Goal: Task Accomplishment & Management: Use online tool/utility

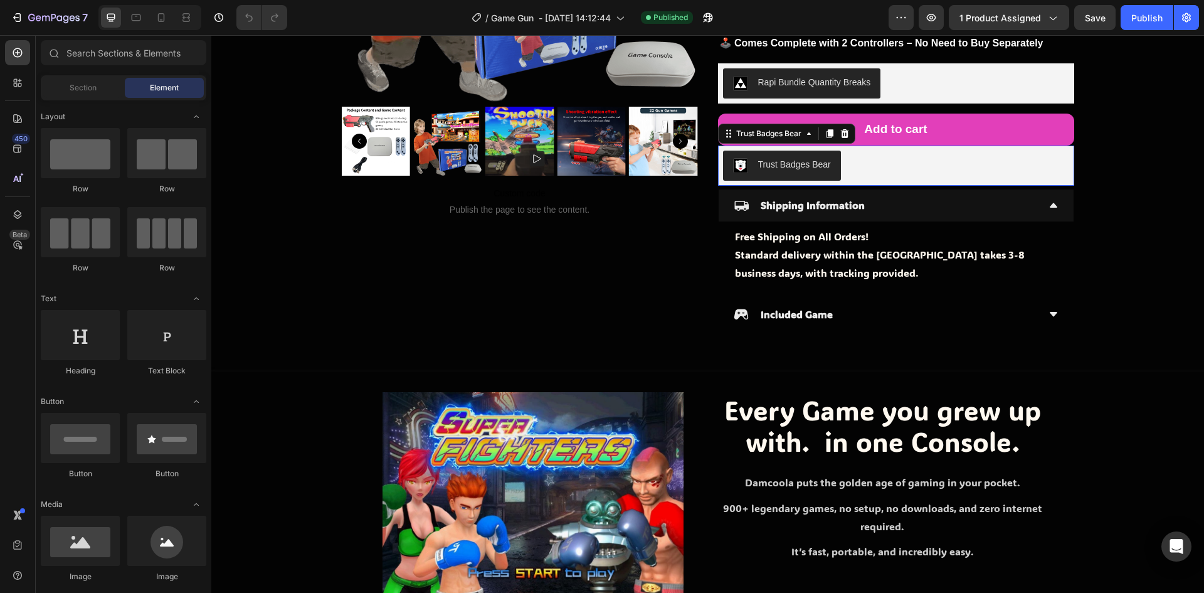
click at [880, 156] on div "Trust Badges Bear" at bounding box center [896, 166] width 346 height 30
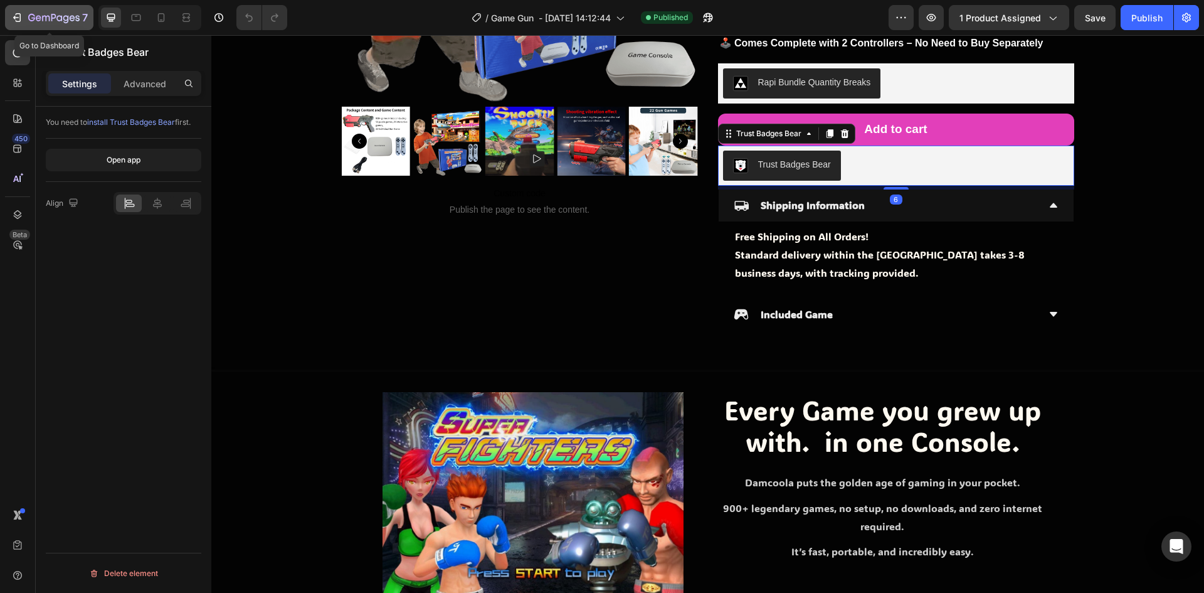
click at [22, 24] on div "7" at bounding box center [49, 17] width 77 height 15
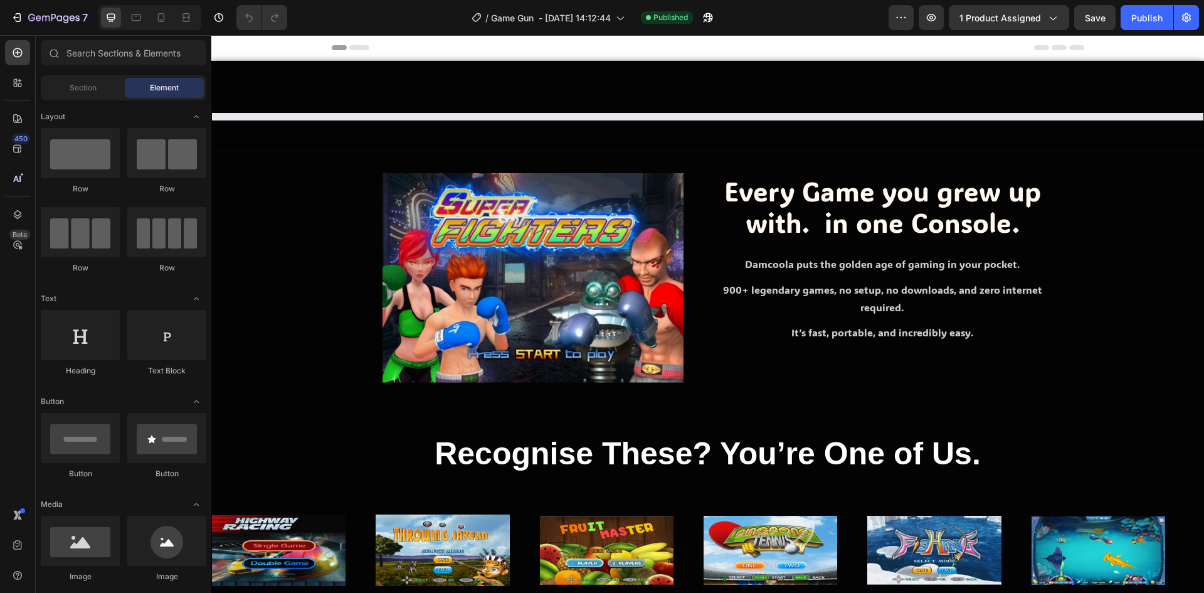
click at [395, 27] on div "/ Game Gun - [DATE] 14:12:44 Published" at bounding box center [593, 17] width 592 height 25
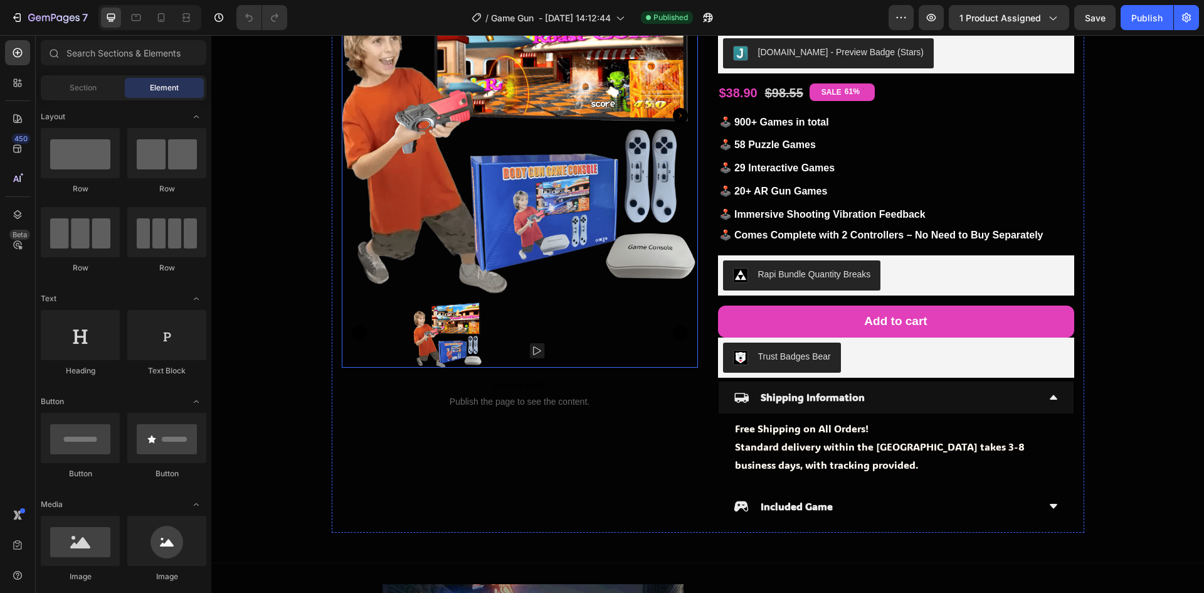
scroll to position [188, 0]
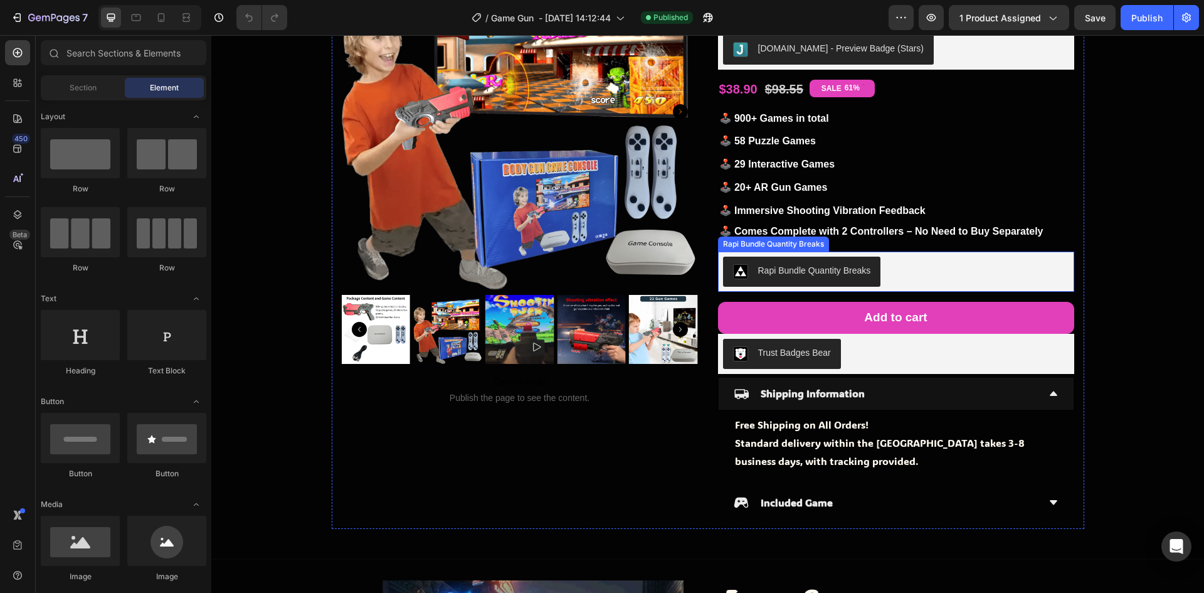
click at [853, 270] on div "Rapi Bundle Quantity Breaks" at bounding box center [814, 270] width 113 height 13
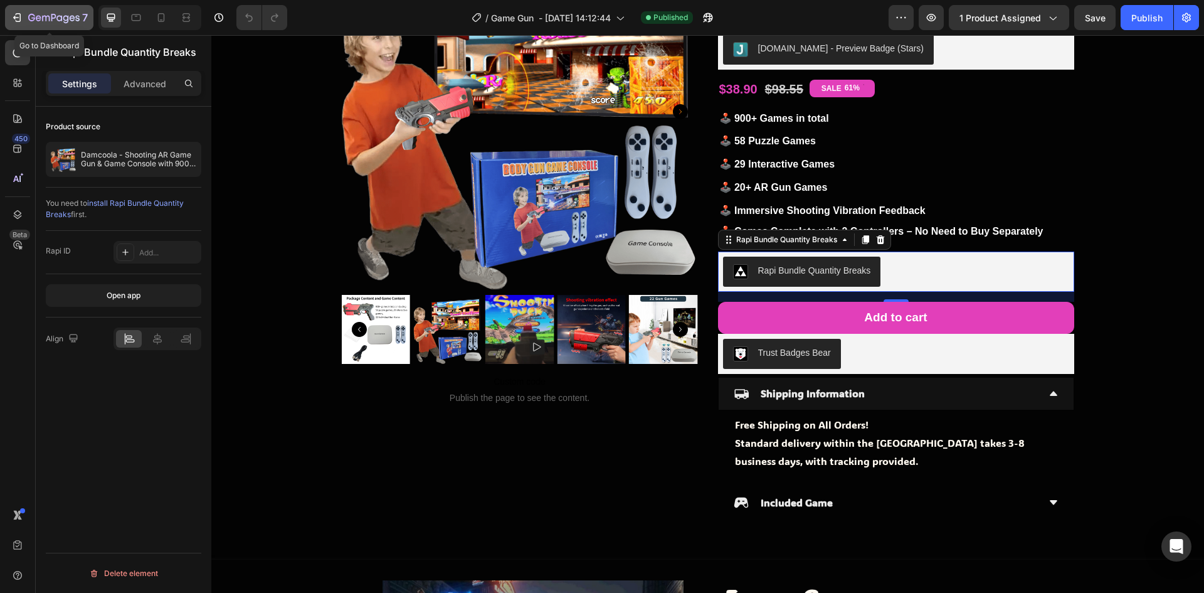
click at [77, 11] on div "7" at bounding box center [58, 17] width 60 height 15
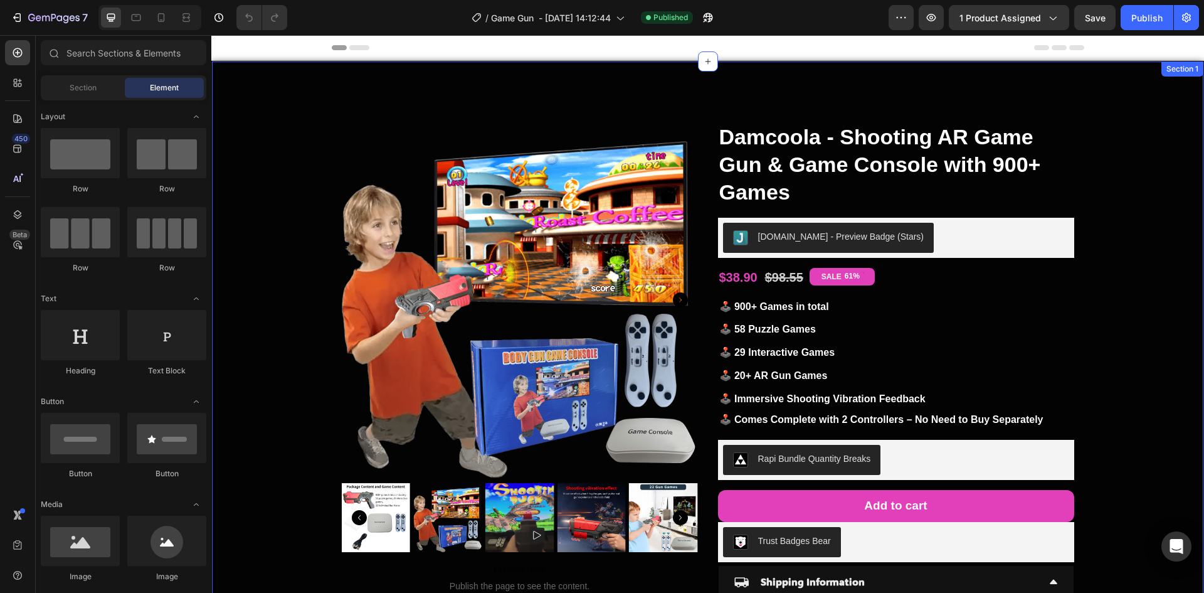
click at [1120, 498] on div "Product Images Custom code Publish the page to see the content. Custom Code Dam…" at bounding box center [708, 414] width 992 height 605
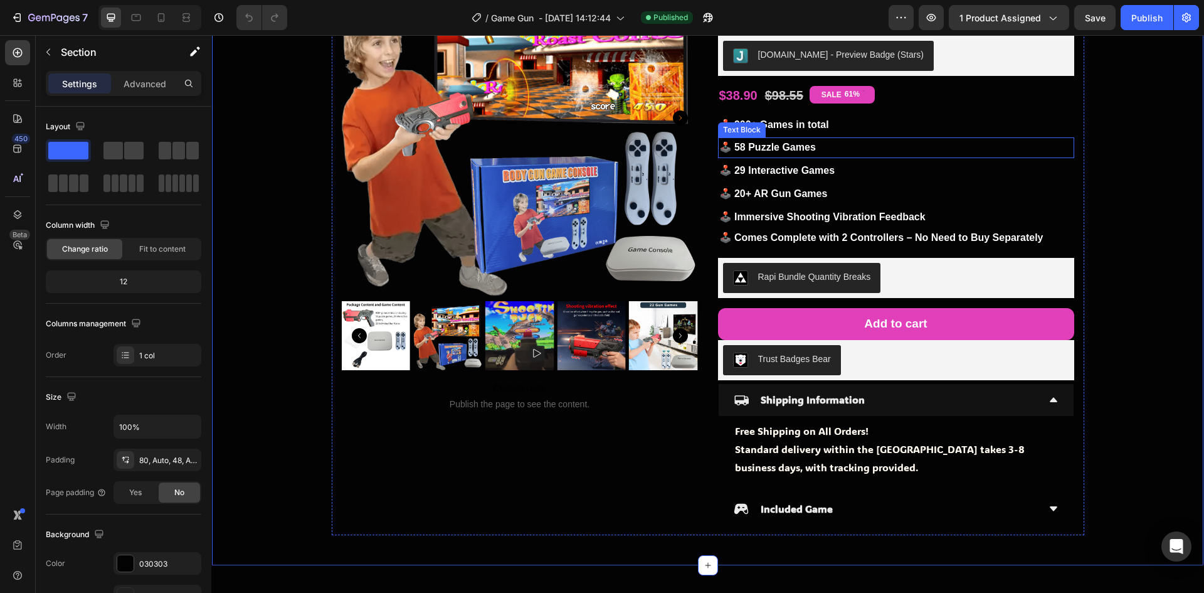
scroll to position [251, 0]
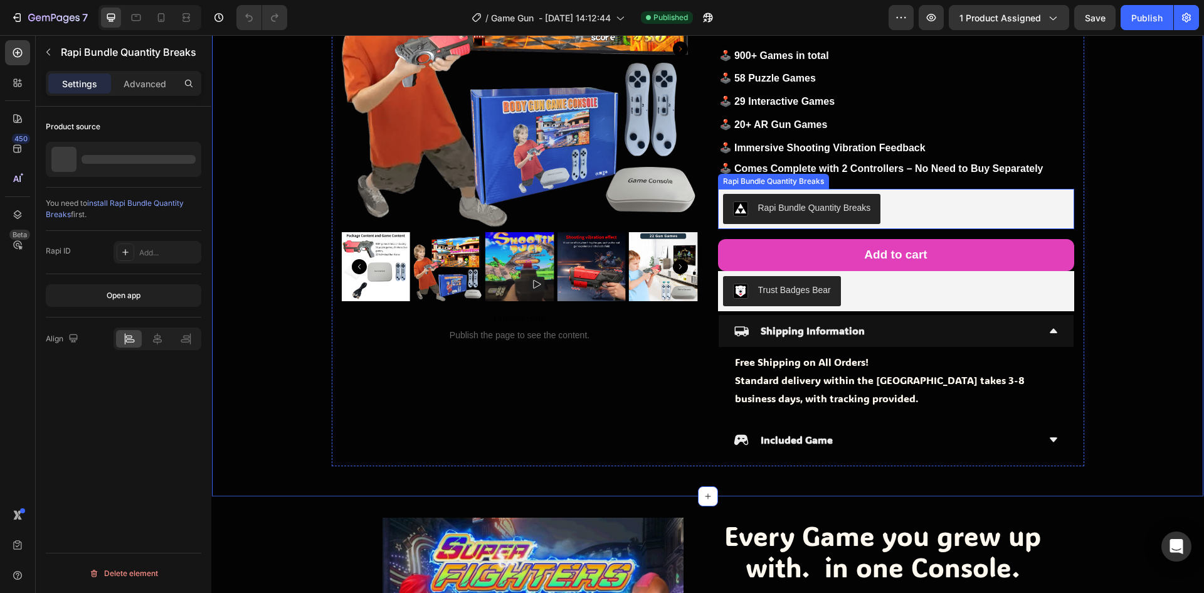
click at [833, 208] on div "Rapi Bundle Quantity Breaks" at bounding box center [814, 207] width 113 height 13
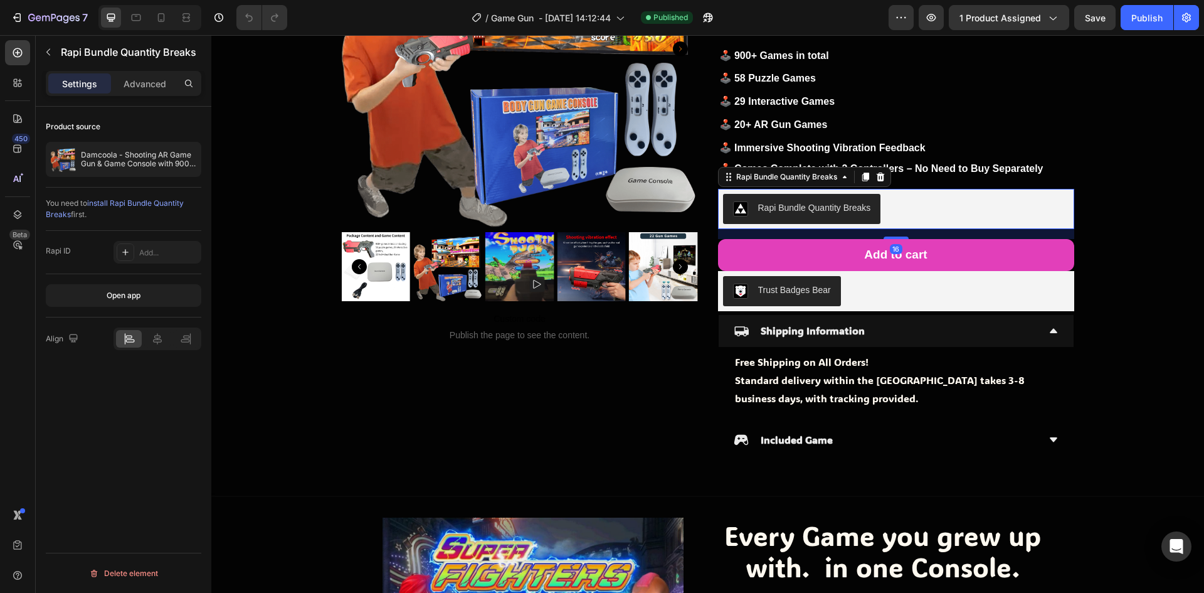
click at [826, 206] on div "Rapi Bundle Quantity Breaks" at bounding box center [814, 207] width 113 height 13
click at [774, 178] on div "Rapi Bundle Quantity Breaks" at bounding box center [787, 176] width 106 height 11
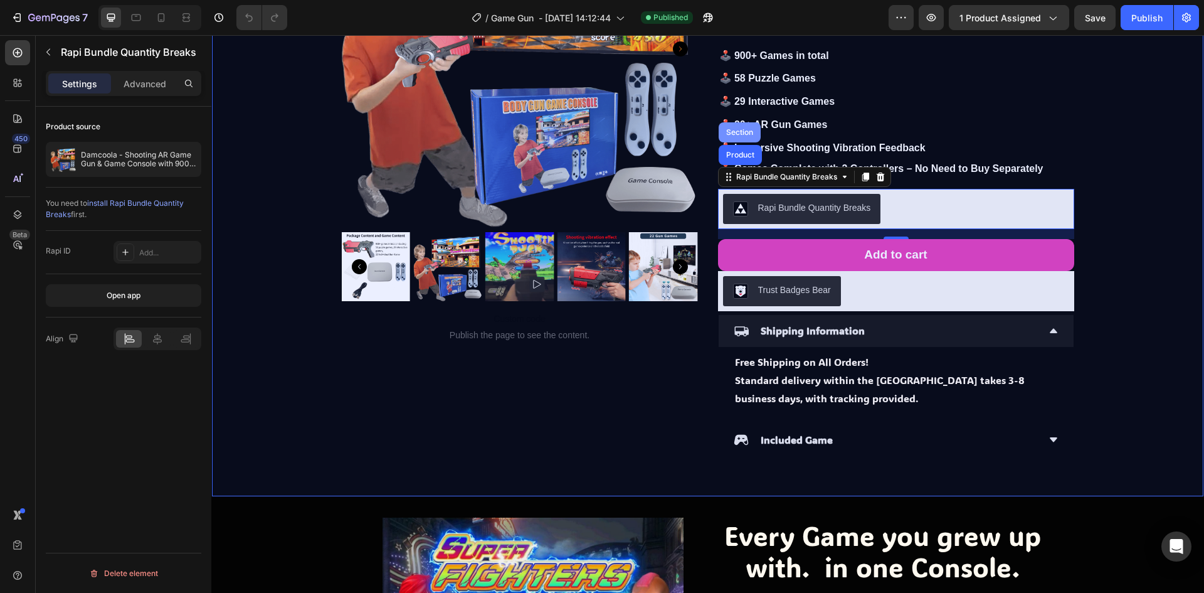
click at [745, 136] on div "Section" at bounding box center [740, 133] width 32 height 8
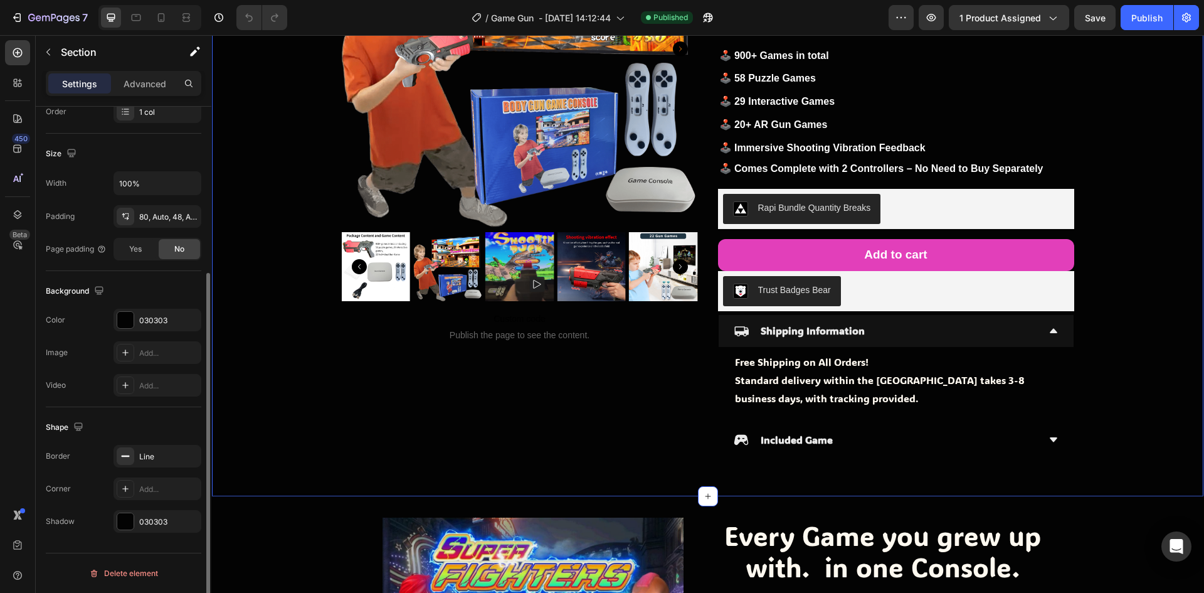
scroll to position [0, 0]
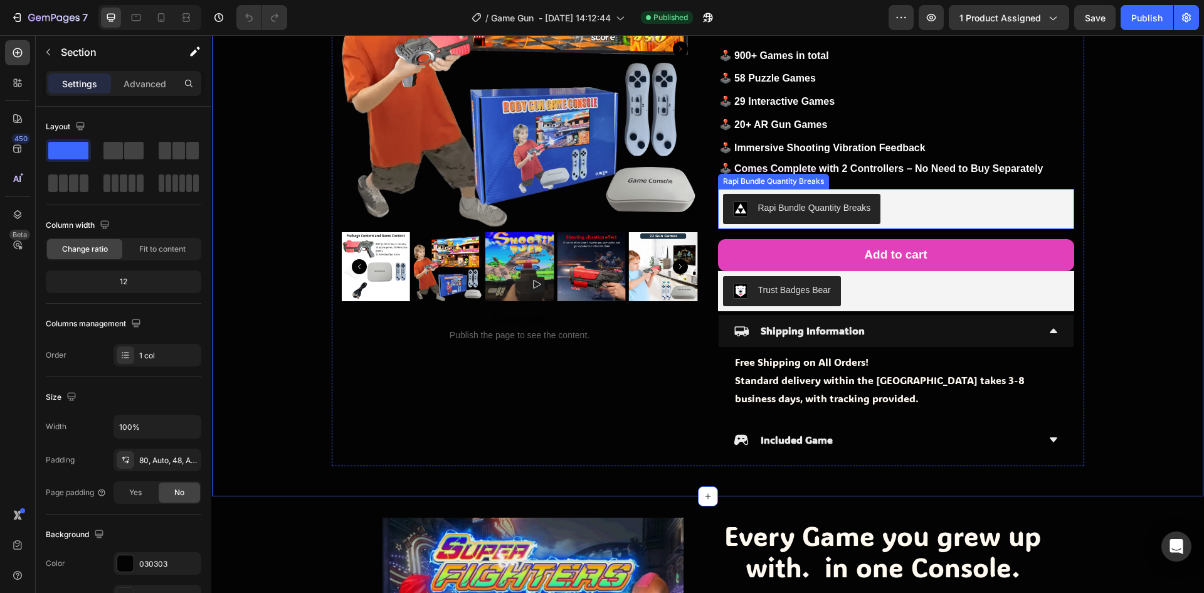
click at [915, 216] on div "Rapi Bundle Quantity Breaks" at bounding box center [896, 209] width 346 height 30
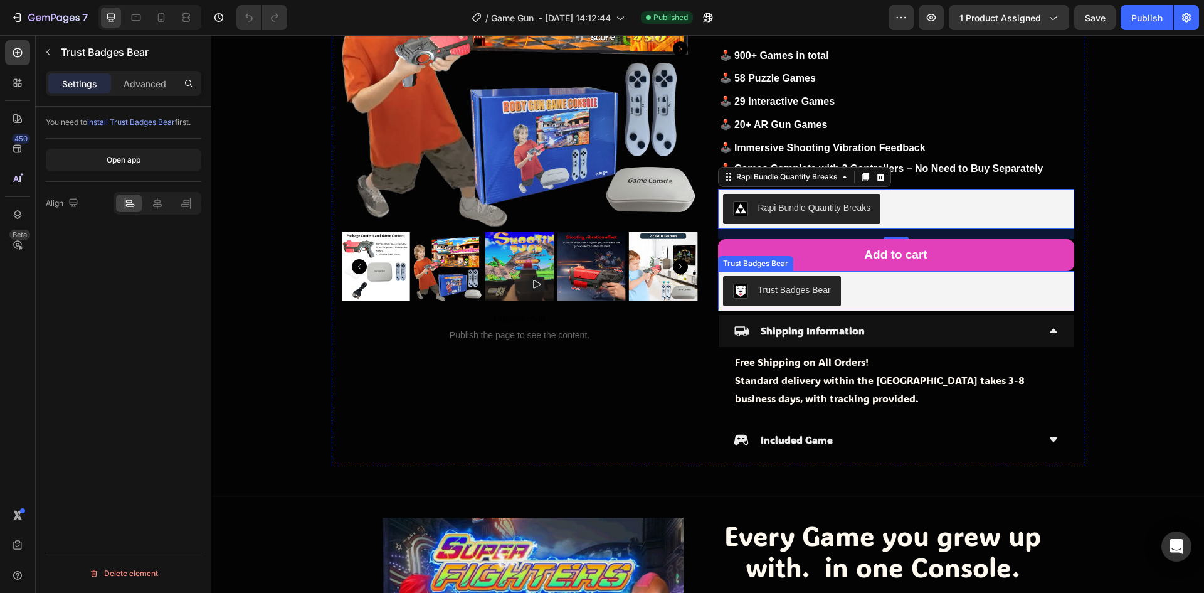
click at [800, 280] on button "Trust Badges Bear" at bounding box center [782, 291] width 118 height 30
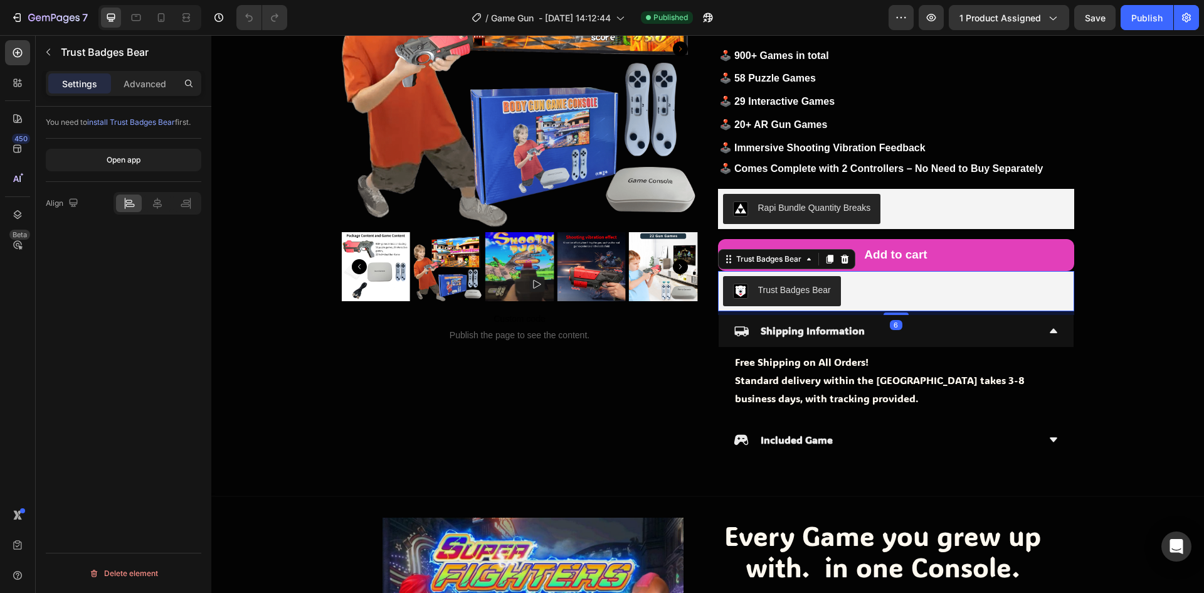
click at [800, 284] on div "Trust Badges Bear" at bounding box center [794, 290] width 73 height 13
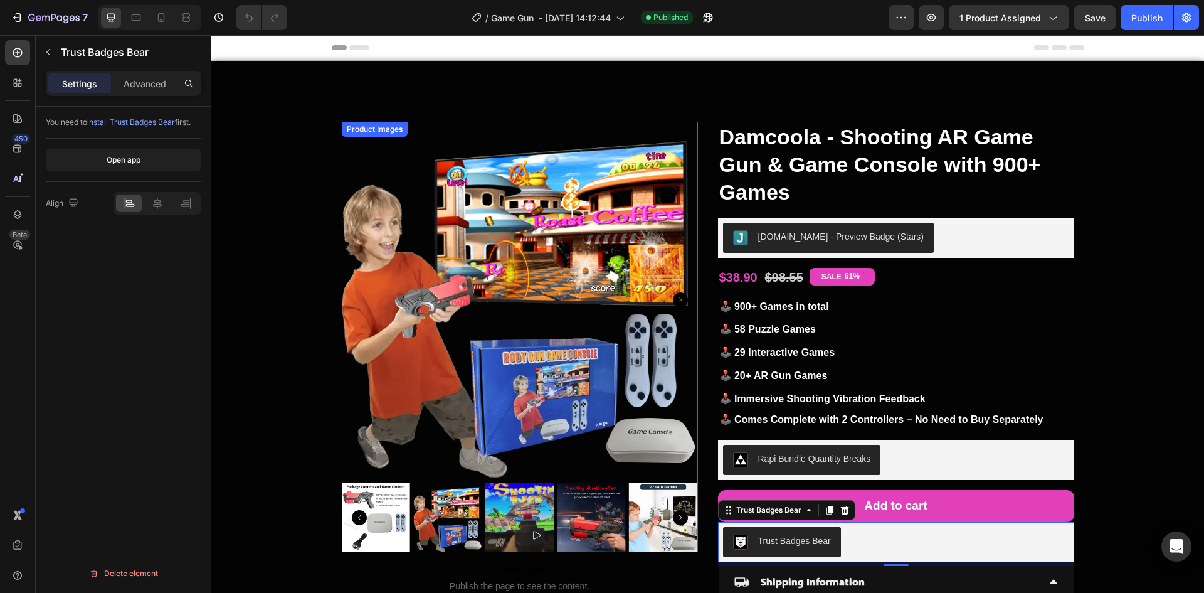
scroll to position [188, 0]
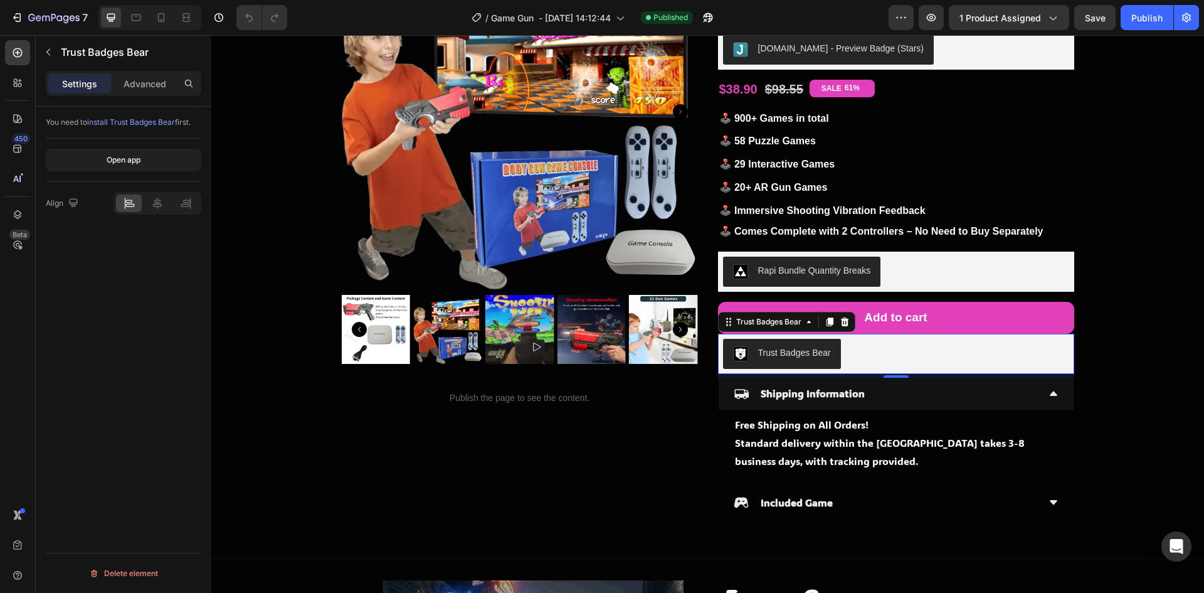
click at [810, 354] on div "Trust Badges Bear" at bounding box center [794, 352] width 73 height 13
click at [793, 353] on div "Trust Badges Bear" at bounding box center [794, 352] width 73 height 13
click at [79, 21] on icon "button" at bounding box center [77, 18] width 4 height 6
